Goal: Task Accomplishment & Management: Use online tool/utility

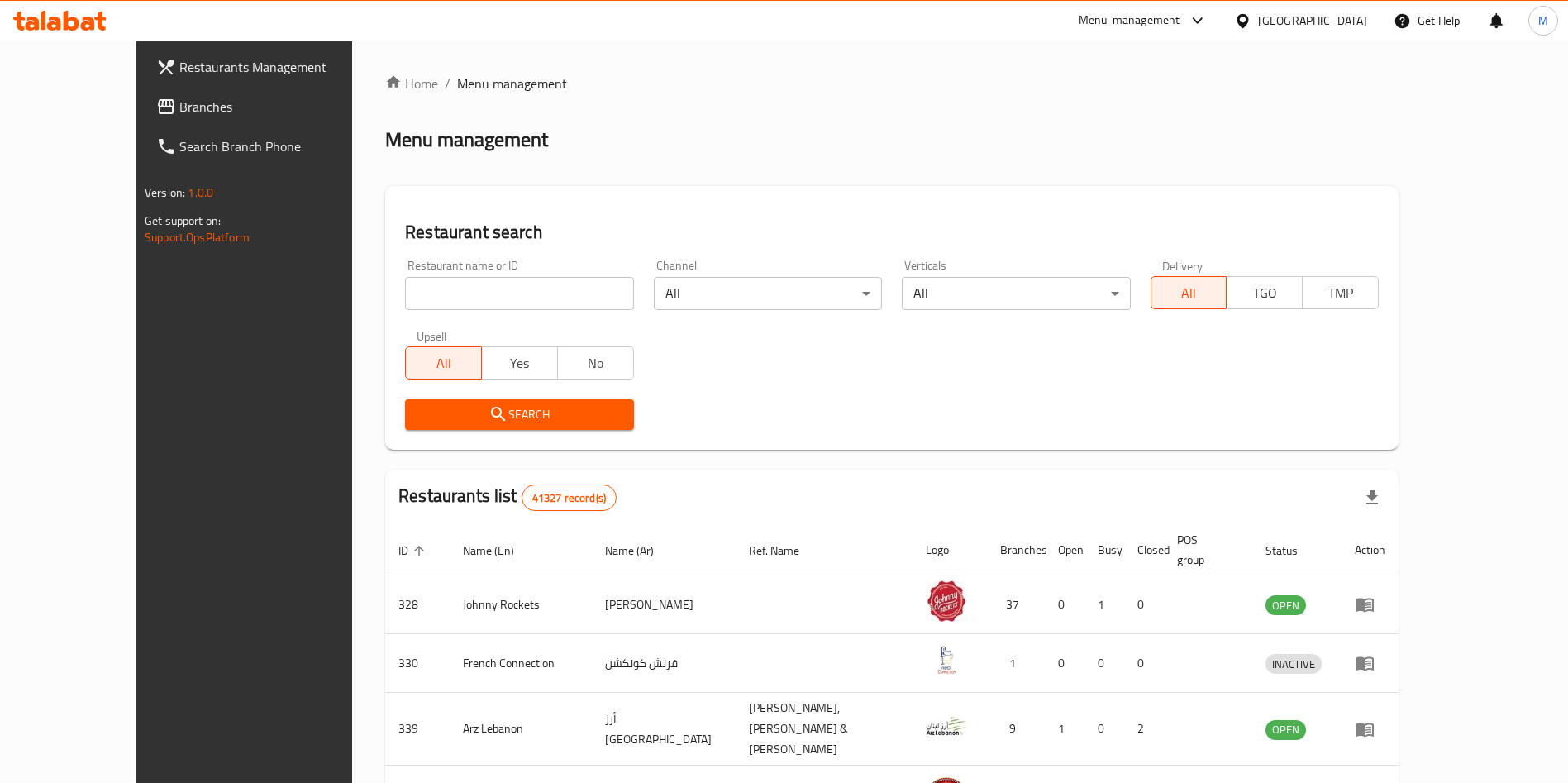
click at [450, 289] on input "search" at bounding box center [520, 293] width 229 height 33
paste input "775623"
type input "775623"
click button "Search" at bounding box center [520, 415] width 229 height 31
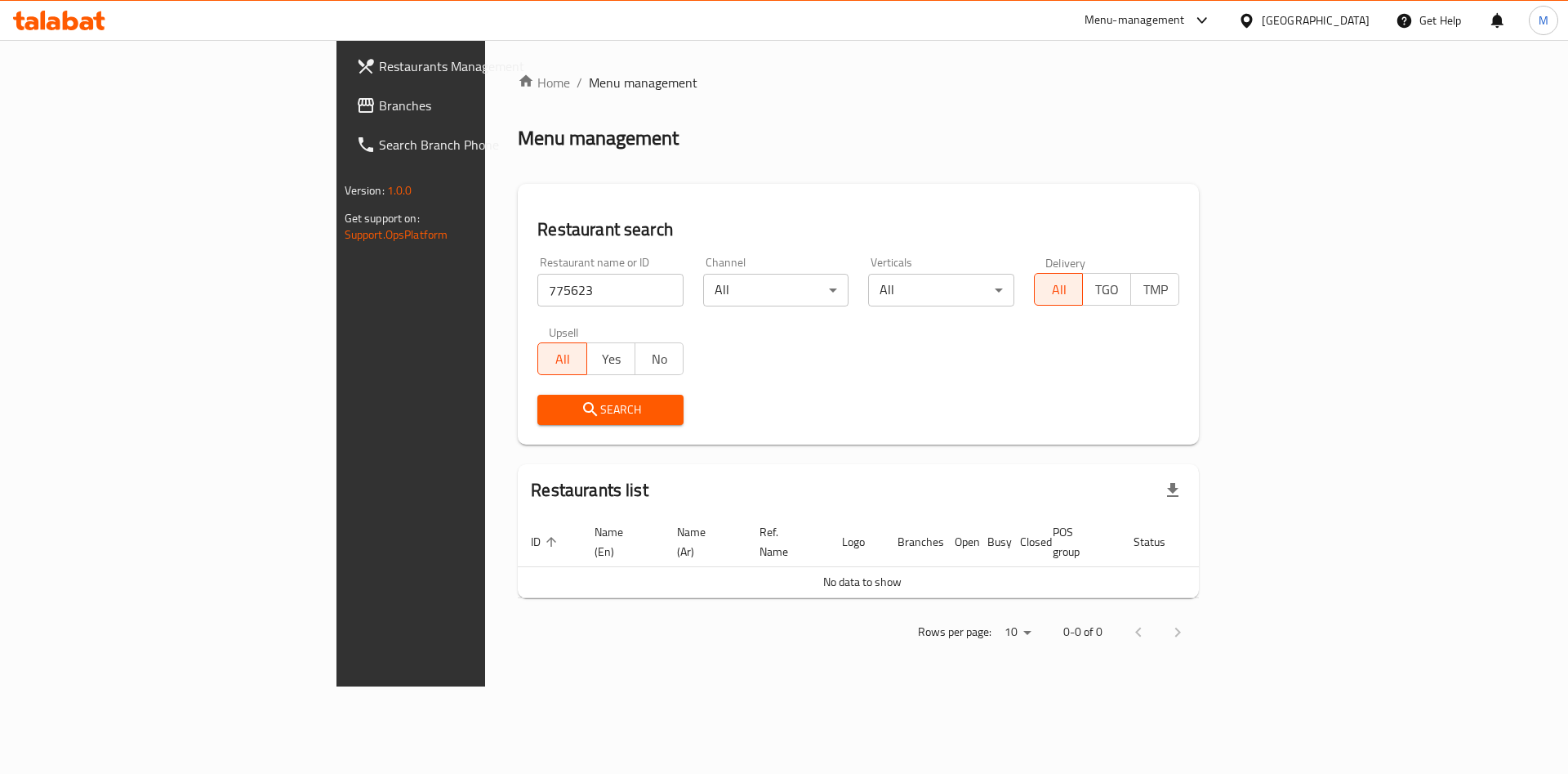
click at [537, 267] on div "Restaurant name or ID 775623 Restaurant name or ID" at bounding box center [610, 281] width 146 height 49
click at [537, 290] on input "775623" at bounding box center [610, 290] width 146 height 32
paste input "SABOUH RESTURANT"
type input "SABOUH RESTURANT"
click button "Search" at bounding box center [610, 410] width 146 height 30
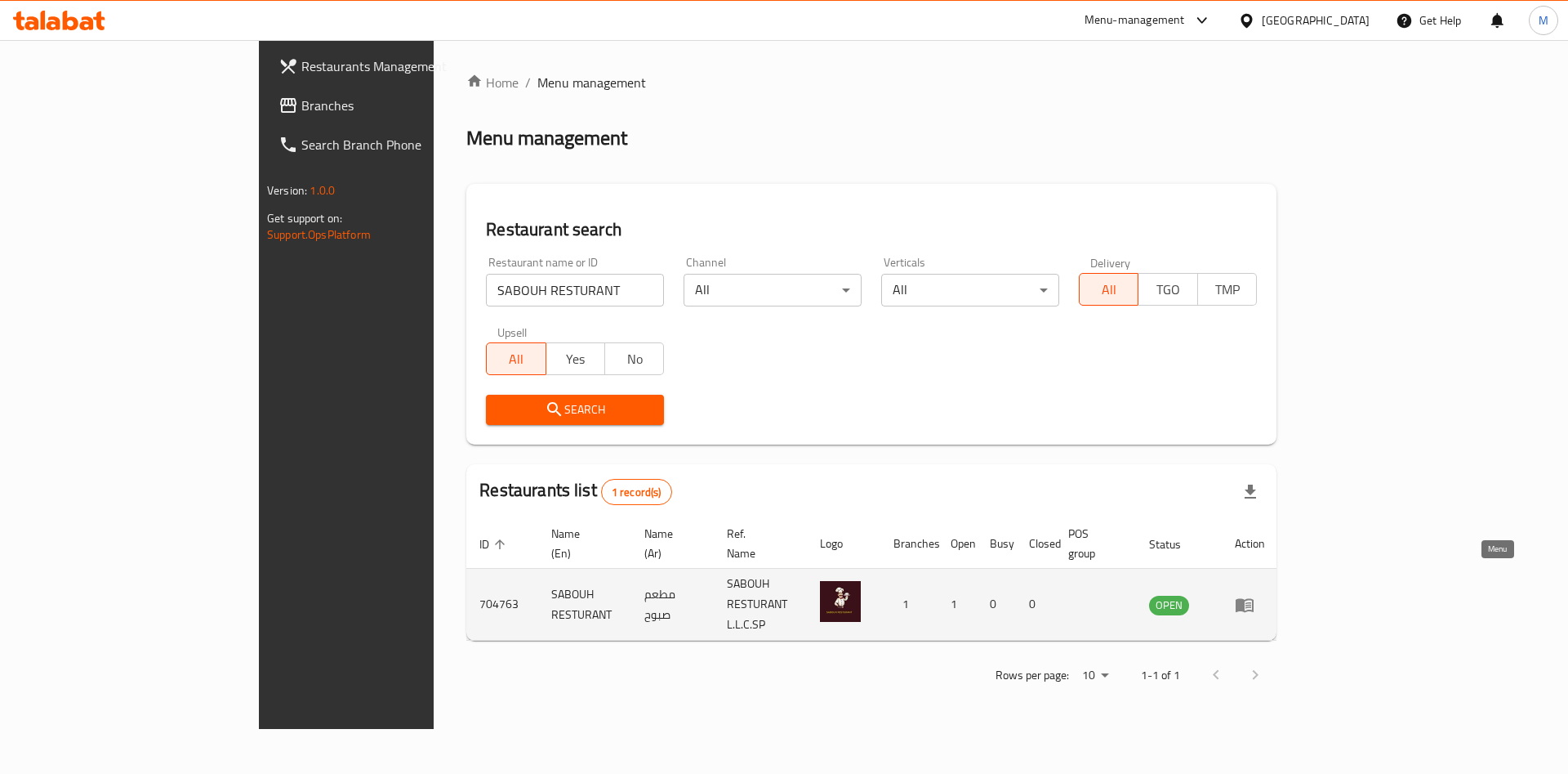
click at [1254, 598] on icon "enhanced table" at bounding box center [1244, 605] width 18 height 14
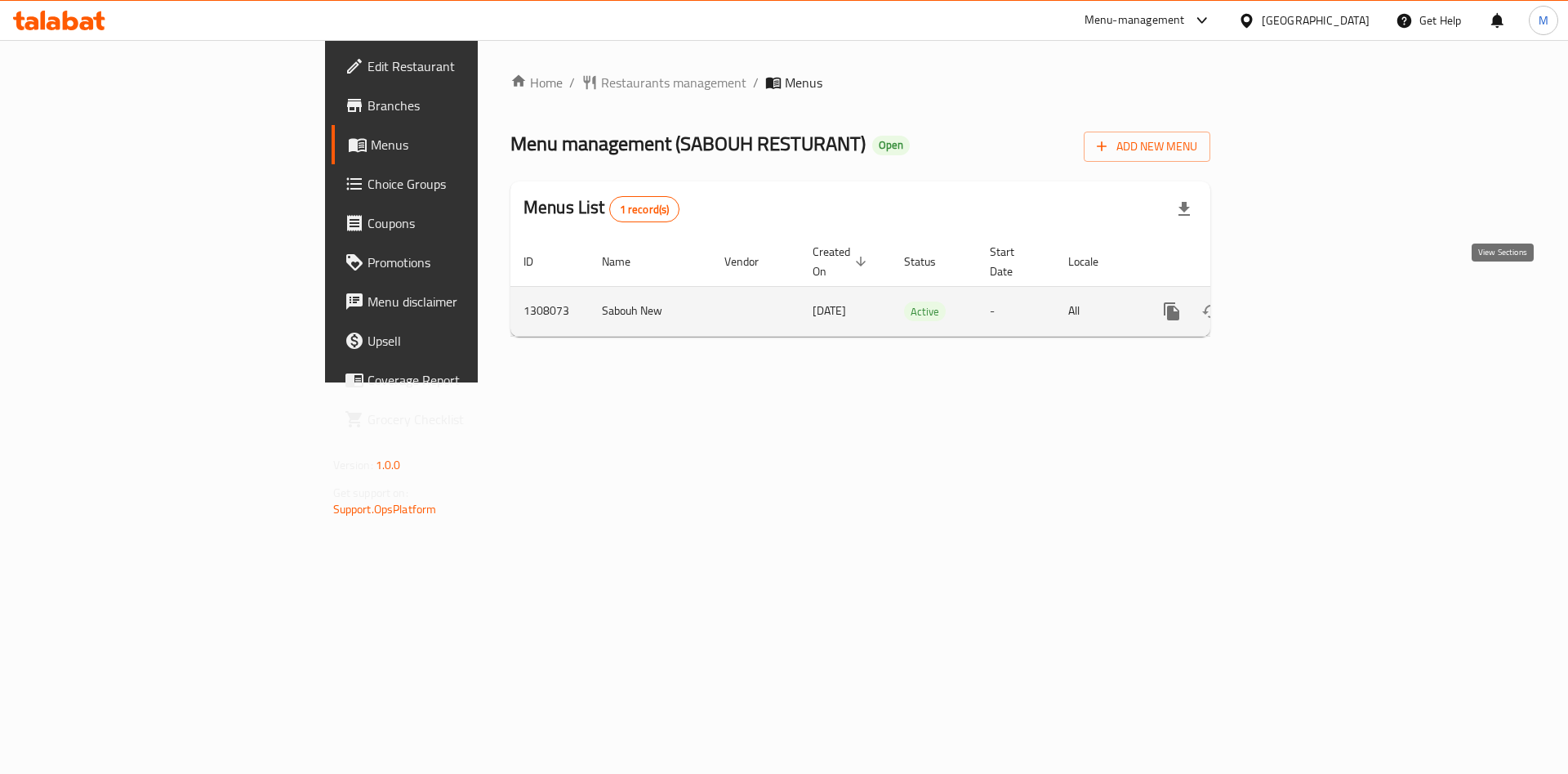
click at [1299, 302] on icon "enhanced table" at bounding box center [1289, 311] width 20 height 20
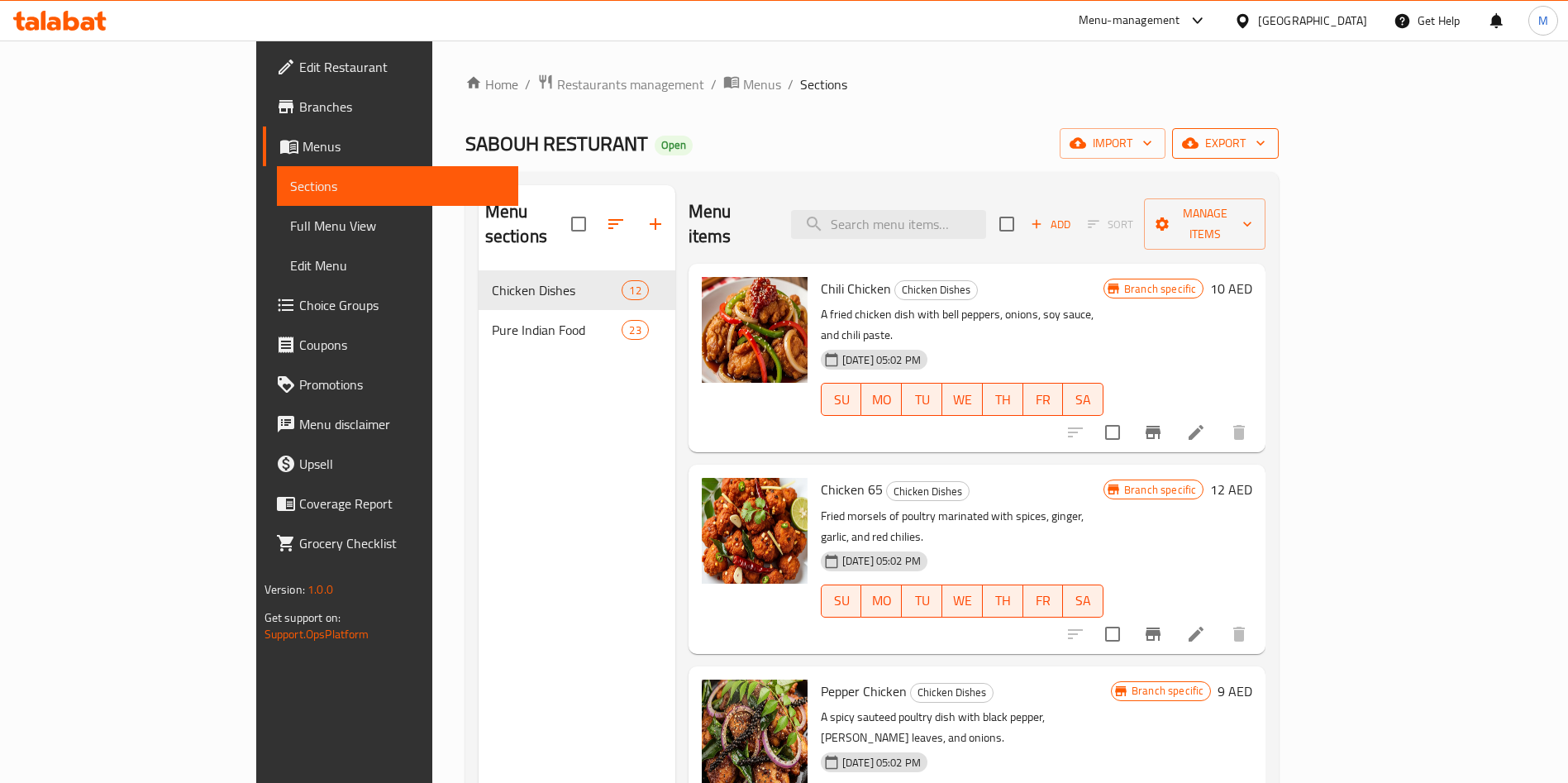
click at [1265, 142] on span "export" at bounding box center [1225, 144] width 80 height 21
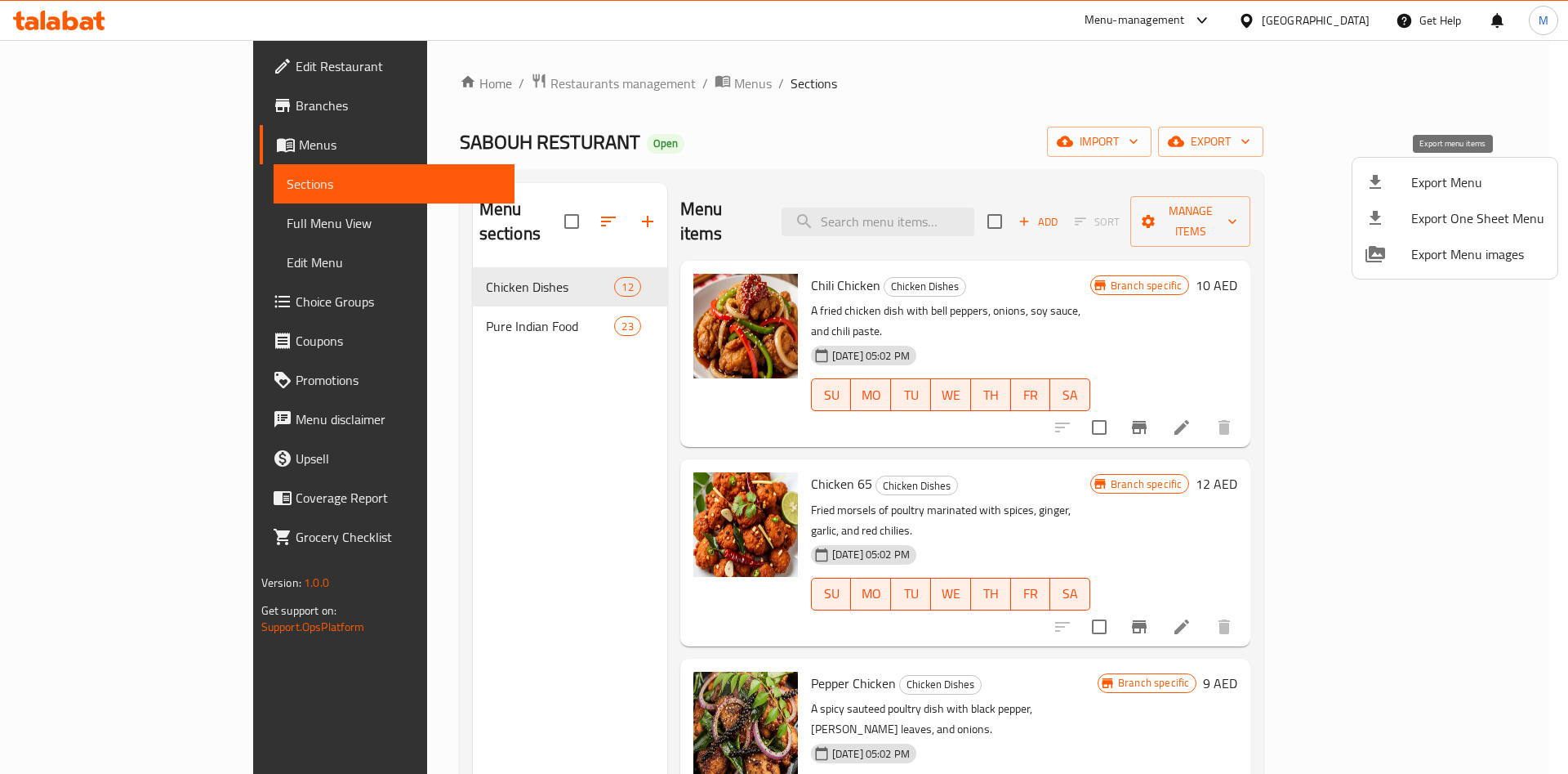
click at [1426, 181] on span "Export Menu" at bounding box center [1478, 182] width 133 height 20
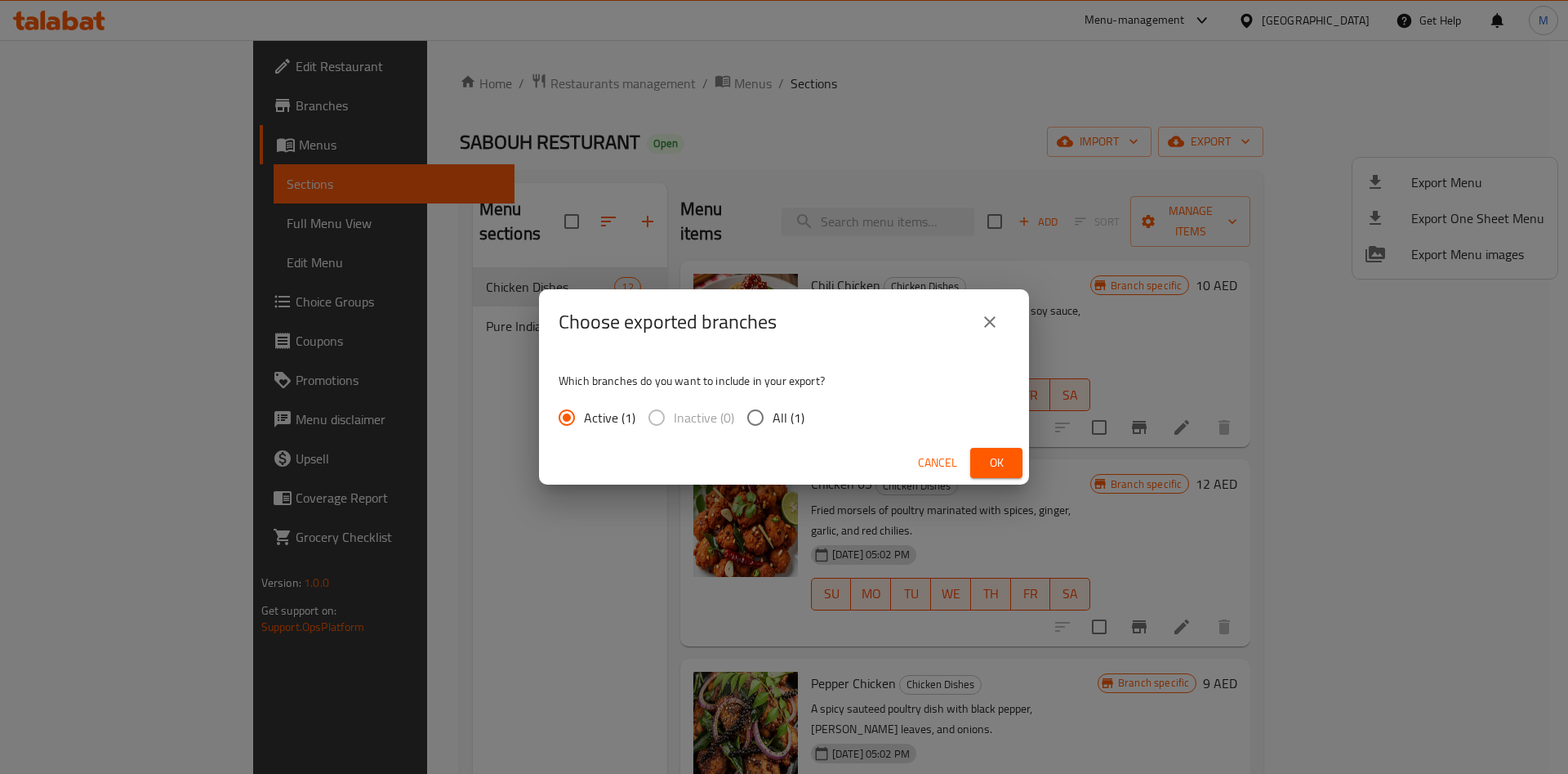
click at [994, 463] on span "Ok" at bounding box center [997, 463] width 27 height 21
